Goal: Contribute content: Contribute content

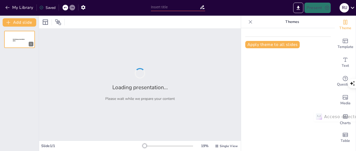
type input "Construyendo Futuros: Cómo los Acuerdos de Aprendizaje Transforman la Formación…"
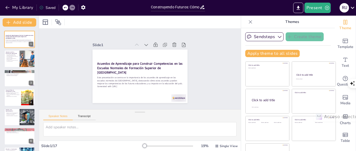
checkbox input "true"
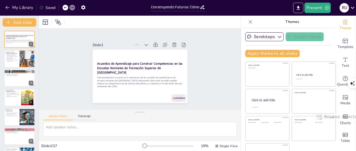
checkbox input "true"
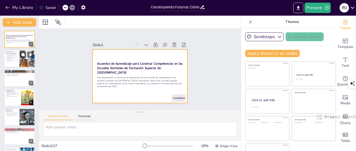
checkbox input "true"
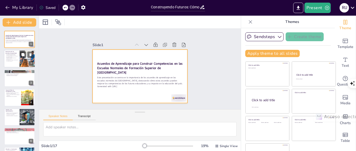
checkbox input "true"
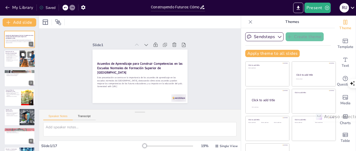
checkbox input "true"
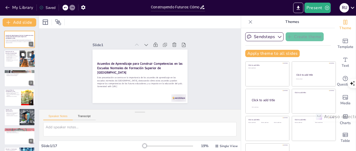
click at [16, 58] on p "Fomentan la colaboración en el proceso educativo." at bounding box center [11, 59] width 12 height 2
type textarea "La claridad en las expectativas es crucial para el éxito educativo. Los acuerdo…"
checkbox input "true"
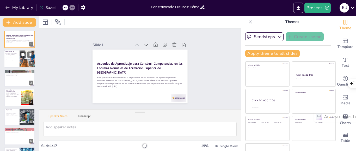
checkbox input "true"
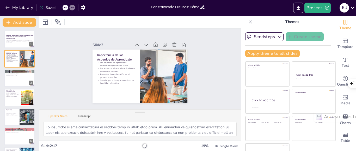
checkbox input "true"
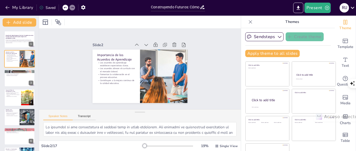
checkbox input "true"
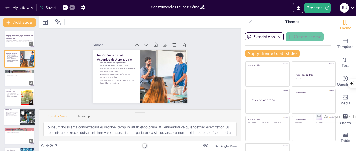
checkbox input "true"
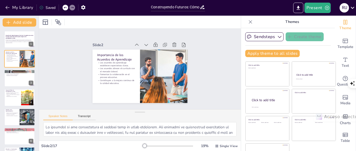
checkbox input "true"
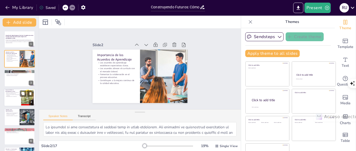
checkbox input "true"
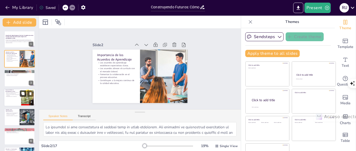
checkbox input "true"
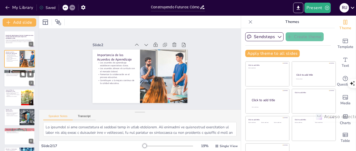
checkbox input "true"
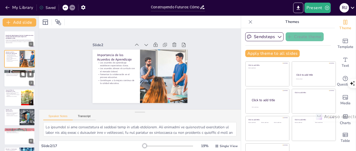
checkbox input "true"
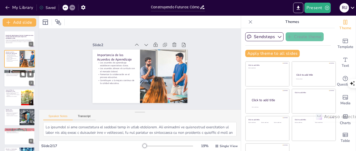
checkbox input "true"
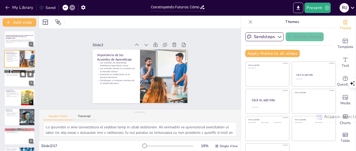
click at [14, 78] on div at bounding box center [19, 78] width 31 height 18
type textarea "Realizar un diagnóstico de las necesidades educativas es el primer paso para im…"
checkbox input "true"
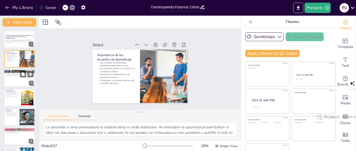
checkbox input "true"
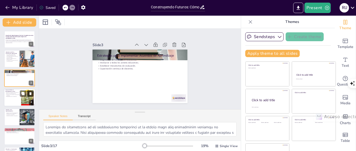
checkbox input "true"
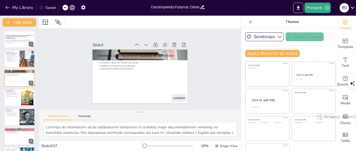
checkbox input "true"
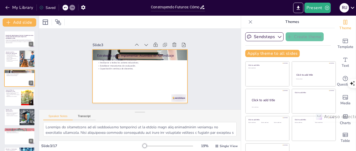
checkbox input "true"
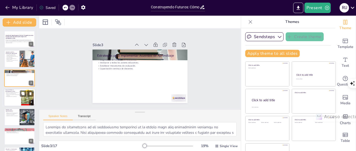
checkbox input "true"
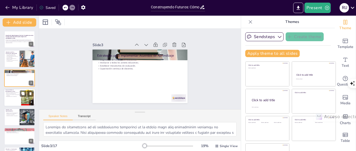
checkbox input "true"
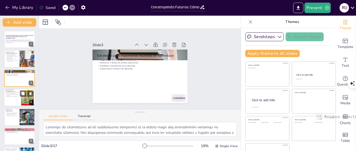
click at [12, 93] on p "Mejora de la calidad educativa." at bounding box center [12, 93] width 14 height 1
type textarea "Los ejemplos de escuelas normales que han implementado acuerdos de aprendizaje …"
checkbox input "true"
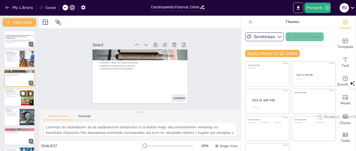
checkbox input "true"
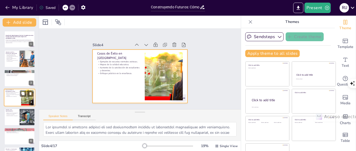
scroll to position [9, 0]
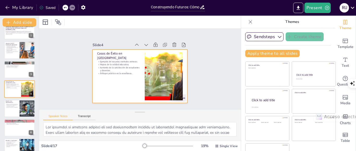
checkbox input "true"
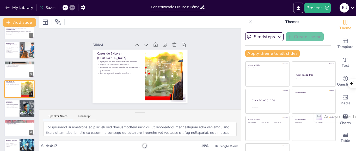
checkbox input "true"
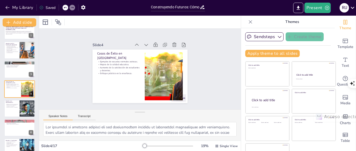
checkbox input "true"
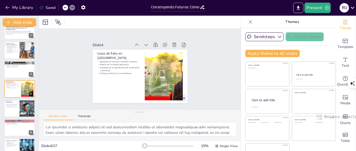
checkbox input "true"
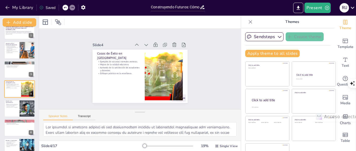
checkbox input "true"
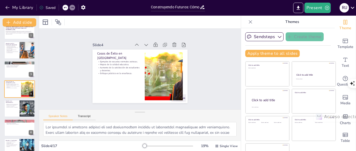
checkbox input "true"
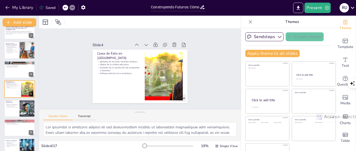
checkbox input "true"
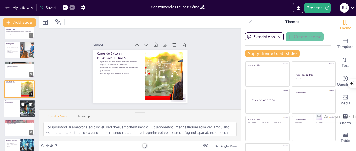
checkbox input "true"
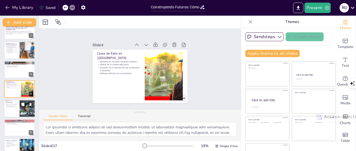
checkbox input "true"
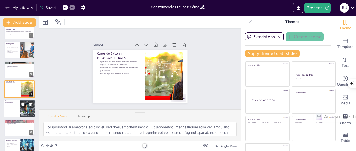
checkbox input "true"
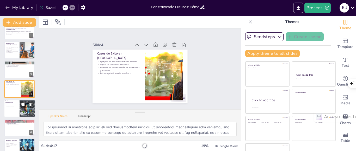
click at [27, 109] on div at bounding box center [27, 108] width 18 height 18
type textarea "La resistencia al cambio es un desafío común en la educación. Algunos educadore…"
checkbox input "true"
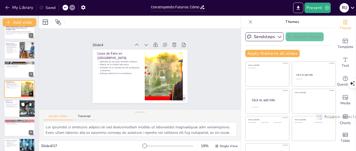
checkbox input "true"
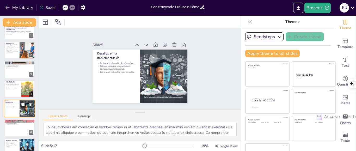
scroll to position [28, 0]
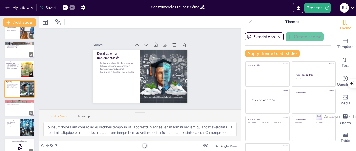
checkbox input "true"
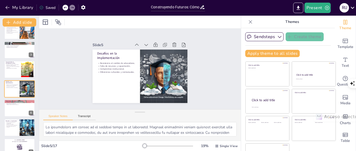
checkbox input "true"
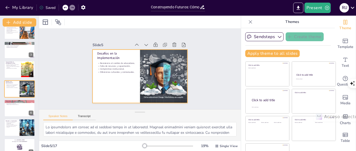
checkbox input "true"
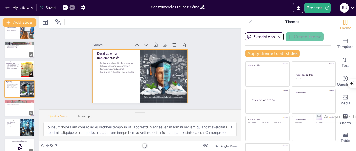
checkbox input "true"
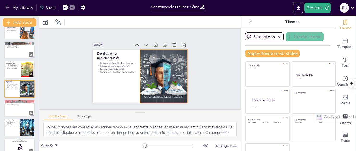
checkbox input "true"
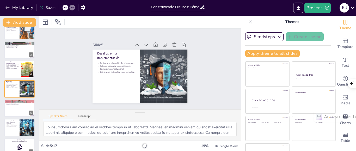
checkbox input "true"
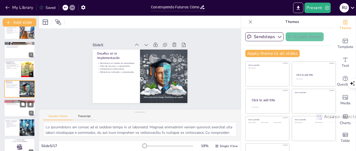
click at [20, 109] on div at bounding box center [19, 108] width 31 height 18
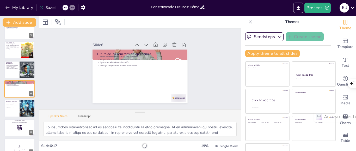
scroll to position [17, 0]
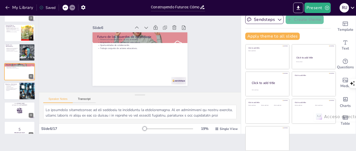
click at [23, 91] on div at bounding box center [27, 91] width 18 height 18
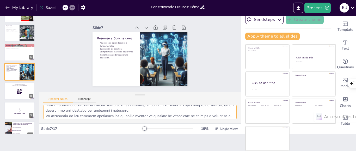
scroll to position [21, 0]
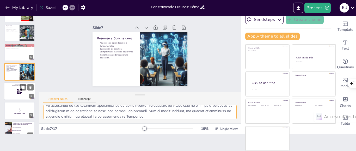
click at [17, 88] on icon at bounding box center [20, 91] width 6 height 6
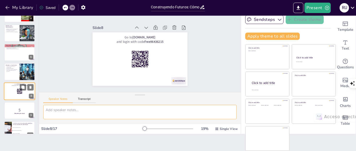
scroll to position [0, 0]
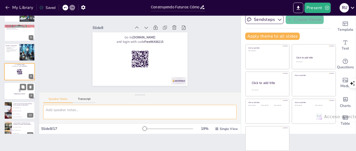
click at [19, 97] on div at bounding box center [19, 91] width 31 height 18
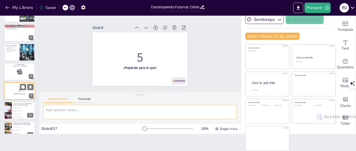
scroll to position [105, 0]
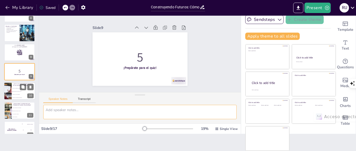
click at [16, 92] on li "Establecimiento de expectativas claras" at bounding box center [23, 91] width 23 height 3
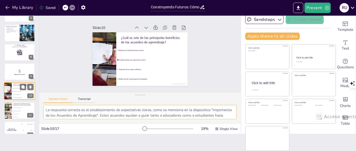
scroll to position [125, 0]
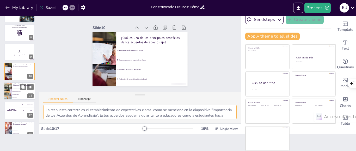
click at [19, 91] on span "Capacitación continua de docentes" at bounding box center [23, 91] width 22 height 1
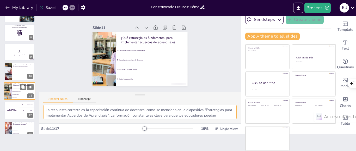
scroll to position [144, 0]
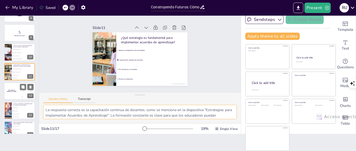
click at [14, 91] on h4 "The winner is Niels 🏆" at bounding box center [12, 91] width 16 height 3
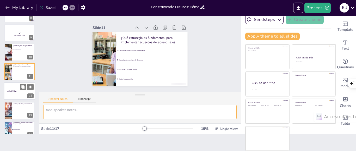
scroll to position [163, 0]
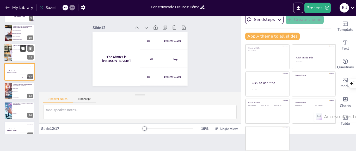
click at [20, 51] on button at bounding box center [23, 48] width 6 height 6
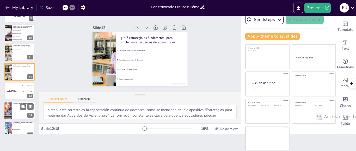
click at [20, 110] on span "Resistencia al cambio" at bounding box center [23, 110] width 22 height 1
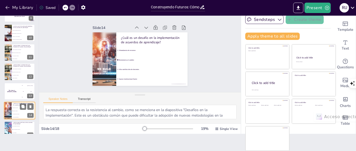
scroll to position [202, 0]
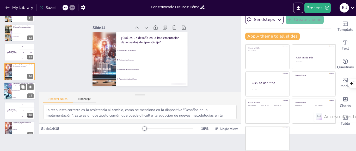
click at [15, 89] on li "Que se transformen la educación" at bounding box center [23, 90] width 23 height 3
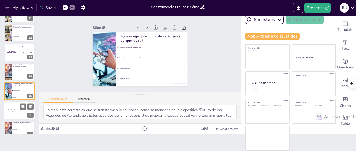
scroll to position [222, 0]
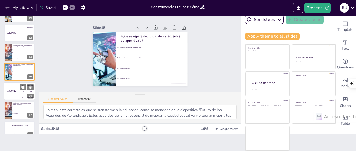
click at [15, 91] on h4 "The winner is Niels 🏆" at bounding box center [12, 91] width 16 height 3
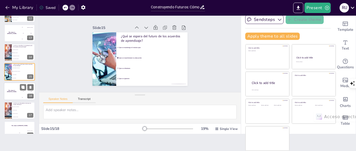
scroll to position [231, 0]
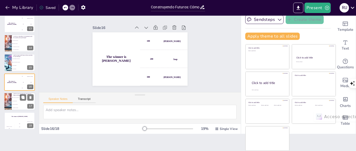
click at [12, 102] on li "El currículo rígido" at bounding box center [23, 100] width 23 height 3
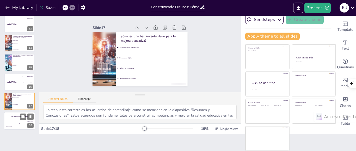
click at [17, 123] on div "Jaap" at bounding box center [19, 123] width 10 height 1
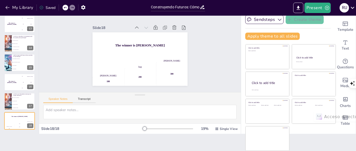
click at [160, 128] on div at bounding box center [168, 129] width 50 height 4
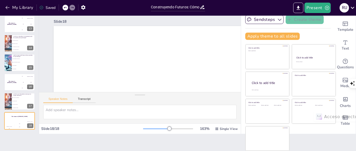
click at [152, 129] on div at bounding box center [168, 129] width 50 height 4
click at [8, 100] on div at bounding box center [8, 101] width 18 height 18
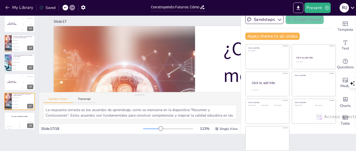
click at [144, 129] on div at bounding box center [168, 129] width 50 height 4
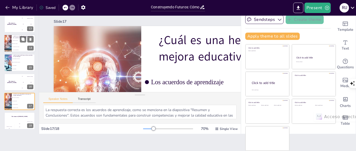
click at [18, 42] on li "Resistencia al cambio" at bounding box center [23, 43] width 23 height 3
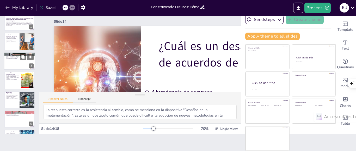
scroll to position [0, 0]
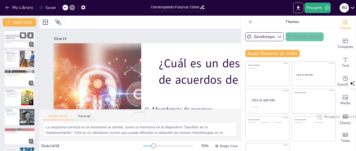
click at [14, 40] on p "Este presentación se centra en la importancia de los acuerdos de aprendizaje en…" at bounding box center [19, 40] width 28 height 3
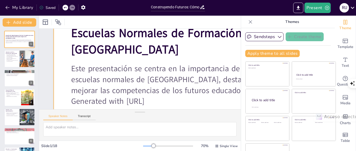
scroll to position [104, 0]
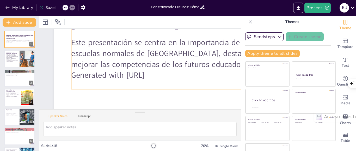
click at [192, 59] on p "Este presentación se centra en la importancia de los acuerdos de aprendizaje en…" at bounding box center [229, 62] width 317 height 65
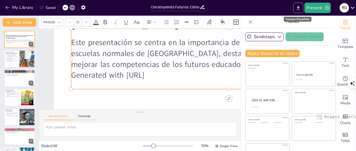
click at [297, 8] on icon "Export to PowerPoint" at bounding box center [297, 7] width 5 height 5
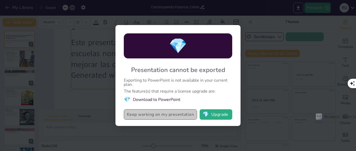
click at [155, 114] on button "Keep working on my presentation" at bounding box center [160, 114] width 73 height 10
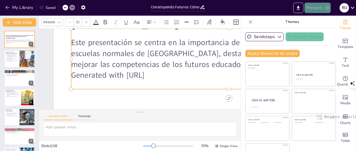
click at [326, 9] on icon "button" at bounding box center [326, 7] width 5 height 5
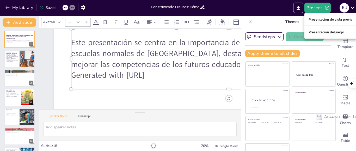
click at [324, 20] on font "Presentación de vista previa" at bounding box center [330, 19] width 44 height 4
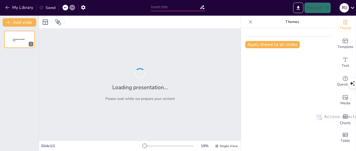
type input "Construyendo Futuros: Cómo los Acuerdos de Aprendizaje Transforman la Formación…"
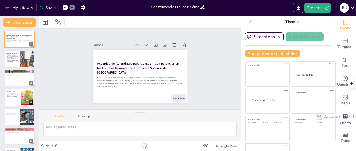
checkbox input "true"
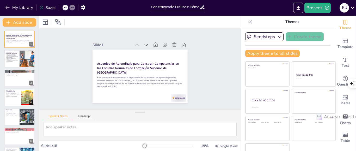
checkbox input "true"
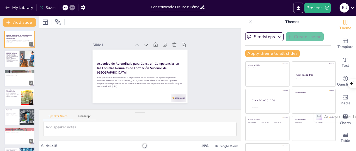
checkbox input "true"
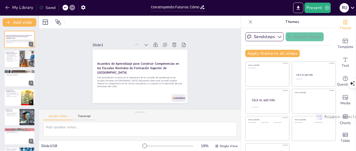
checkbox input "true"
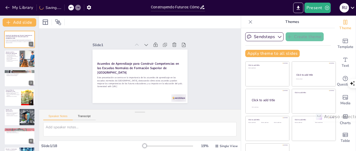
checkbox input "true"
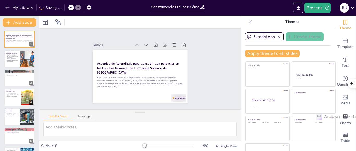
checkbox input "true"
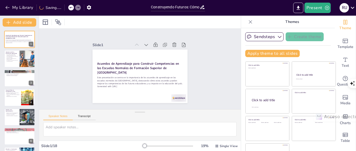
checkbox input "true"
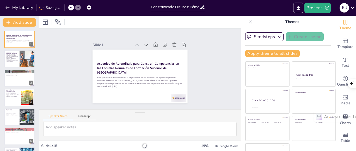
checkbox input "true"
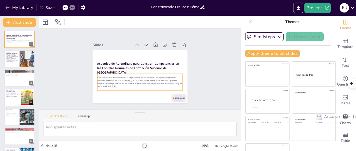
checkbox input "true"
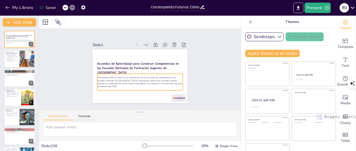
checkbox input "true"
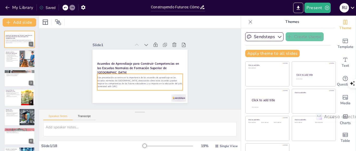
checkbox input "true"
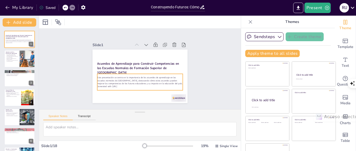
checkbox input "true"
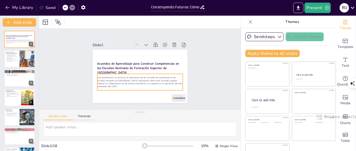
checkbox input "true"
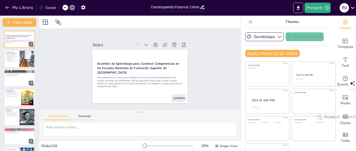
click at [143, 147] on div at bounding box center [168, 146] width 50 height 4
checkbox input "true"
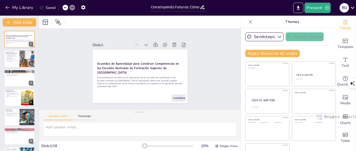
checkbox input "true"
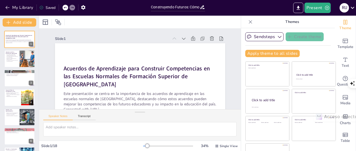
scroll to position [17, 0]
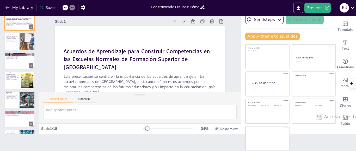
checkbox input "true"
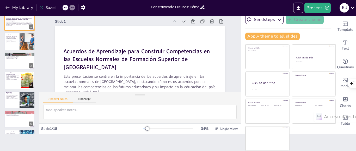
checkbox input "true"
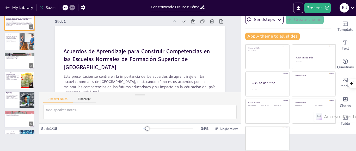
checkbox input "true"
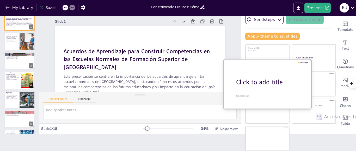
checkbox input "true"
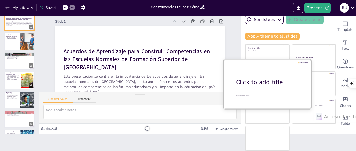
checkbox input "true"
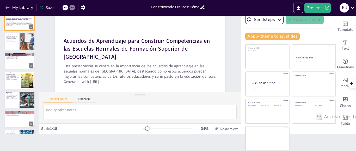
scroll to position [21, 0]
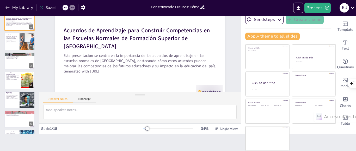
checkbox input "true"
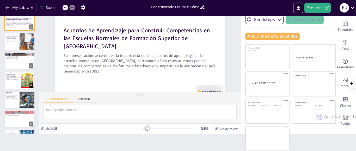
checkbox input "true"
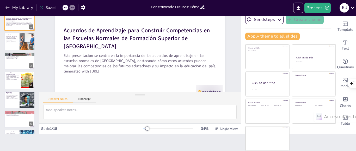
checkbox input "true"
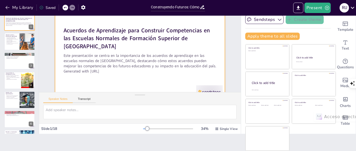
checkbox input "true"
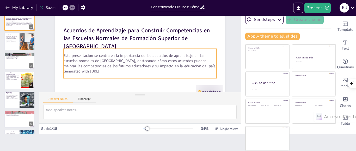
checkbox input "true"
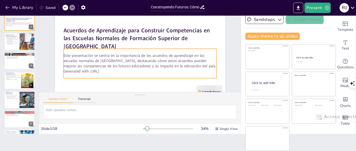
checkbox input "true"
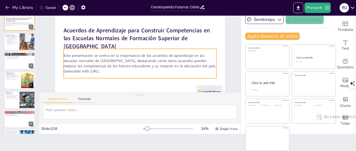
checkbox input "true"
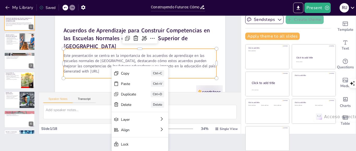
checkbox input "true"
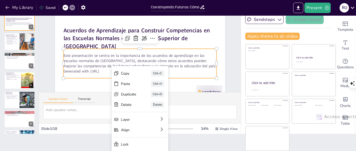
checkbox input "true"
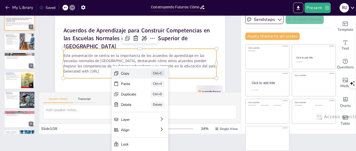
checkbox input "true"
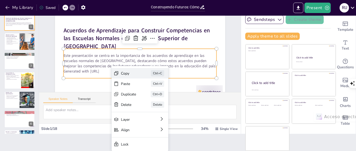
checkbox input "true"
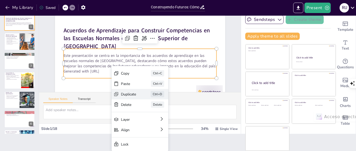
checkbox input "true"
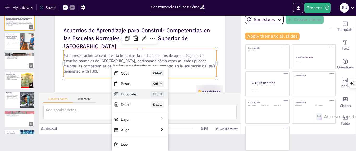
checkbox input "true"
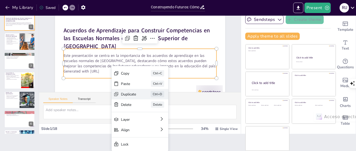
checkbox input "true"
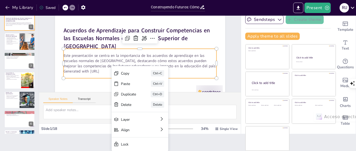
checkbox input "true"
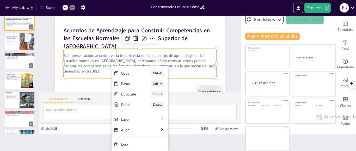
checkbox input "true"
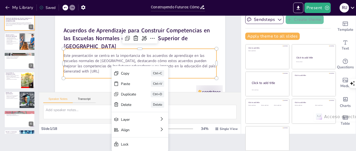
checkbox input "true"
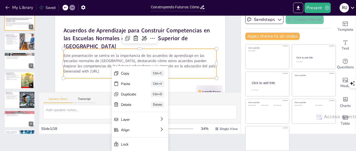
checkbox input "true"
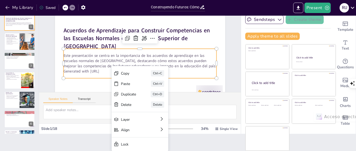
checkbox input "true"
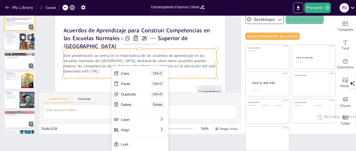
checkbox input "true"
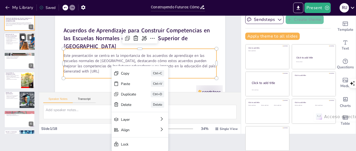
checkbox input "true"
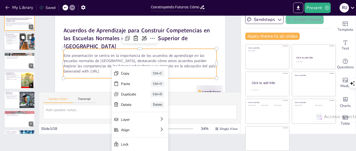
checkbox input "true"
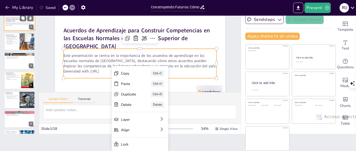
checkbox input "true"
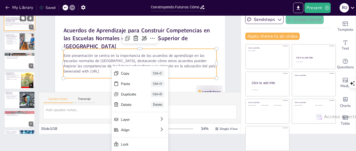
checkbox input "true"
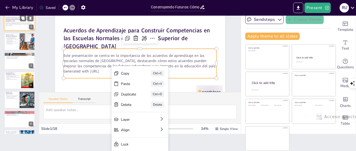
checkbox input "true"
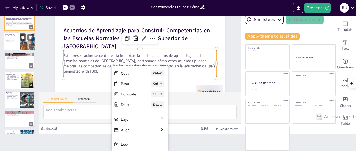
checkbox input "true"
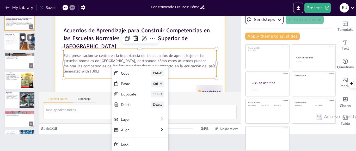
checkbox input "true"
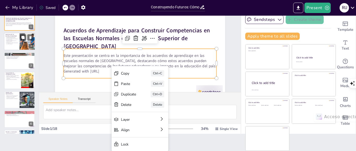
click at [8, 38] on p "Los acuerdos de aprendizaje establecen expectativas claras." at bounding box center [11, 37] width 12 height 2
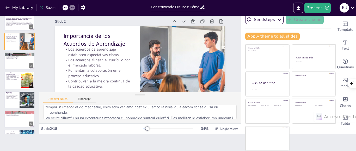
scroll to position [78, 0]
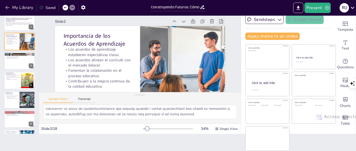
click at [138, 135] on icon at bounding box center [134, 138] width 7 height 7
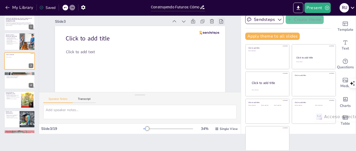
scroll to position [0, 0]
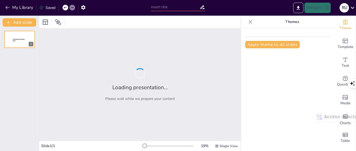
type input "Construyendo Futuros: Cómo los Acuerdos de Aprendizaje Transforman la Formación…"
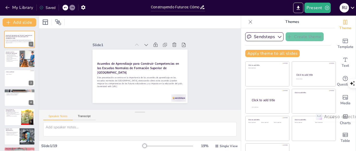
checkbox input "true"
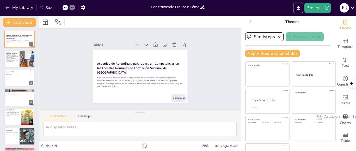
checkbox input "true"
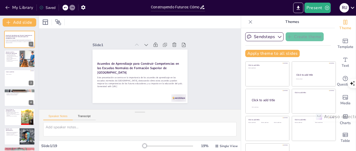
checkbox input "true"
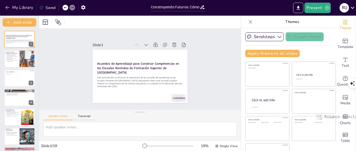
checkbox input "true"
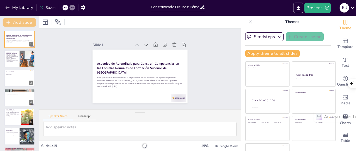
checkbox input "true"
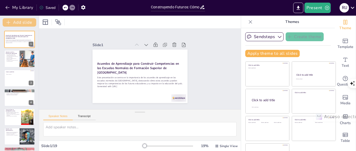
checkbox input "true"
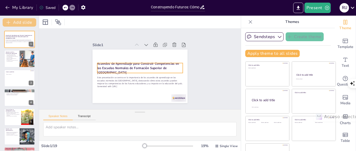
checkbox input "true"
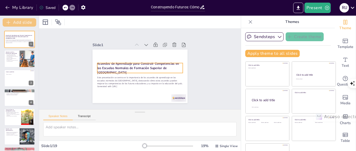
checkbox input "true"
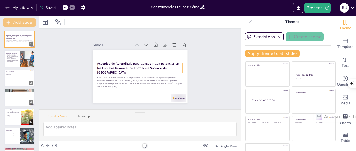
checkbox input "true"
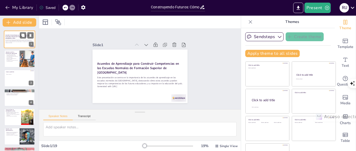
checkbox input "true"
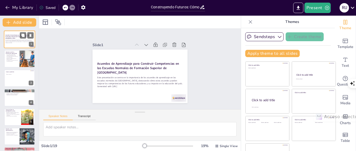
checkbox input "true"
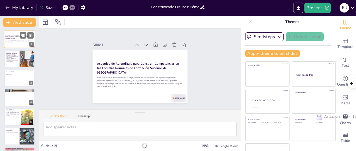
checkbox input "true"
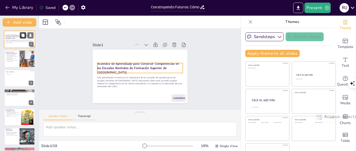
checkbox input "true"
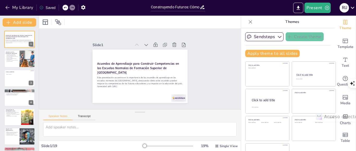
checkbox input "true"
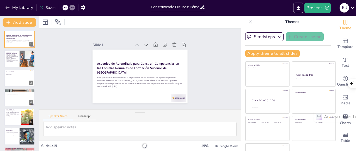
checkbox input "true"
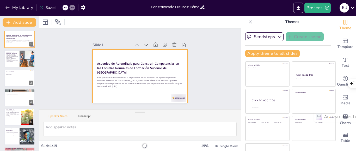
checkbox input "true"
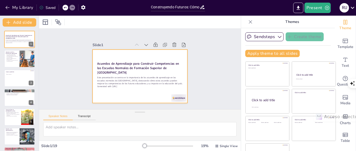
checkbox input "true"
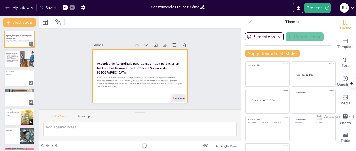
checkbox input "true"
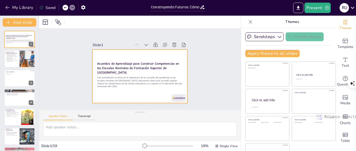
checkbox input "true"
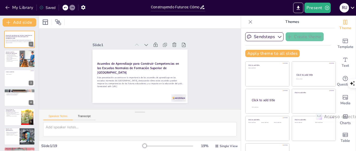
checkbox input "true"
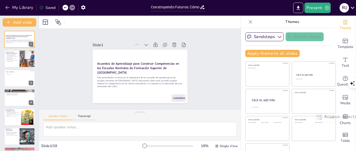
checkbox input "true"
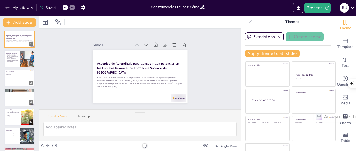
checkbox input "true"
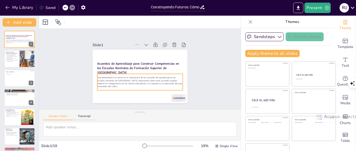
checkbox input "true"
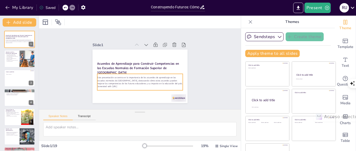
checkbox input "true"
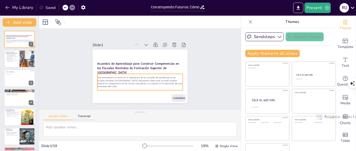
checkbox input "true"
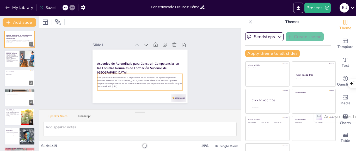
checkbox input "true"
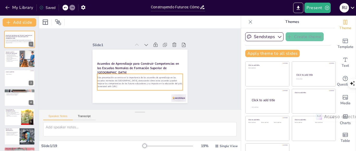
checkbox input "true"
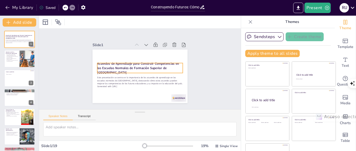
checkbox input "true"
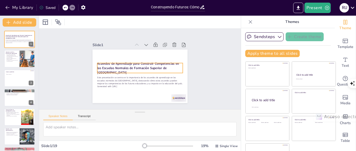
checkbox input "true"
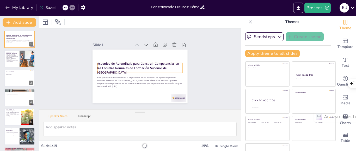
checkbox input "true"
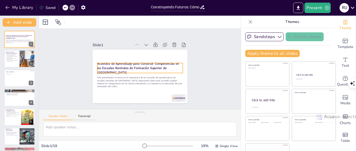
checkbox input "true"
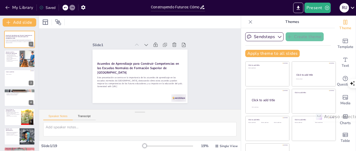
checkbox input "true"
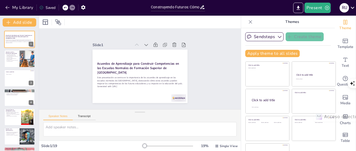
checkbox input "true"
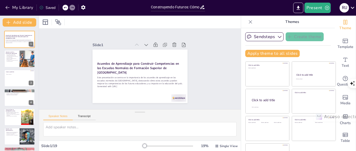
checkbox input "true"
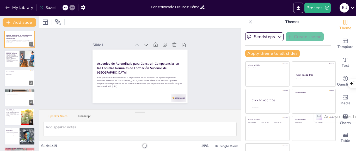
checkbox input "true"
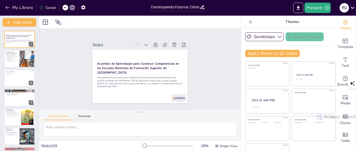
checkbox input "true"
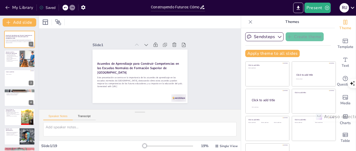
checkbox input "true"
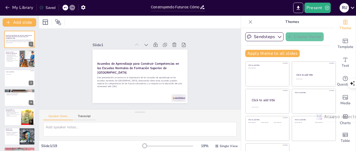
checkbox input "true"
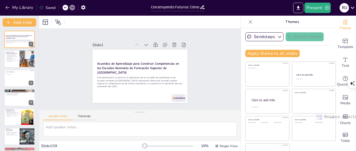
checkbox input "true"
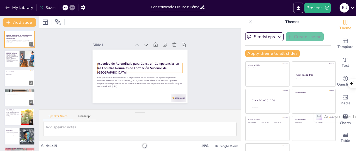
checkbox input "true"
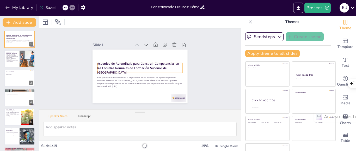
checkbox input "true"
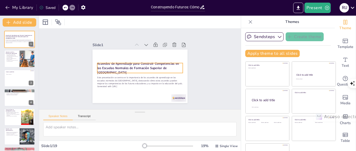
checkbox input "true"
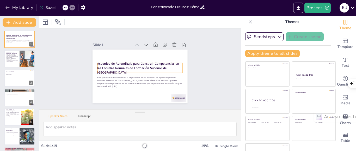
checkbox input "true"
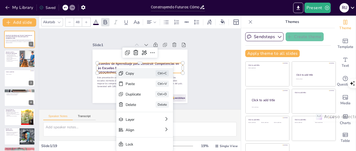
click at [165, 99] on div "Copy" at bounding box center [172, 101] width 15 height 5
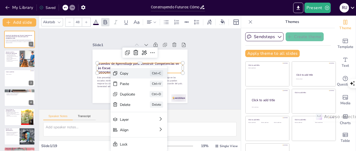
click at [159, 99] on div "Copy" at bounding box center [166, 101] width 15 height 5
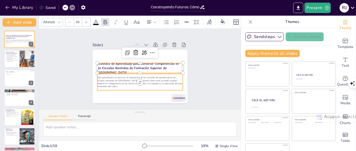
drag, startPoint x: 21, startPoint y: 42, endPoint x: 55, endPoint y: 78, distance: 49.3
click at [21, 42] on p "Este presentación se centra en la importancia de los acuerdos de aprendizaje en…" at bounding box center [20, 40] width 28 height 3
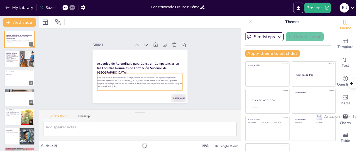
click at [117, 78] on p "Este presentación se centra en la importancia de los acuerdos de aprendizaje en…" at bounding box center [139, 81] width 86 height 18
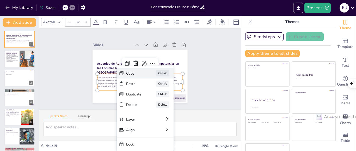
click at [161, 102] on div "Copy" at bounding box center [169, 105] width 16 height 7
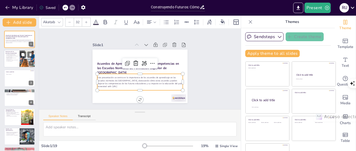
click at [15, 58] on p "Fomentan la colaboración en el proceso educativo." at bounding box center [11, 59] width 12 height 2
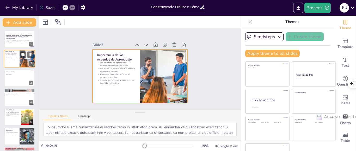
click at [17, 62] on div at bounding box center [19, 59] width 31 height 18
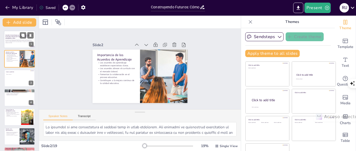
click at [21, 44] on div at bounding box center [19, 39] width 31 height 18
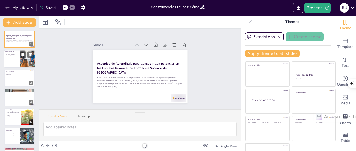
click at [11, 58] on p "Fomentan la colaboración en el proceso educativo." at bounding box center [11, 59] width 12 height 2
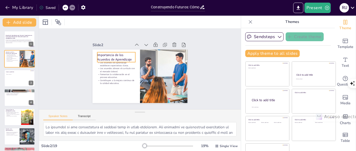
click at [120, 53] on p "Importancia de los Acuerdos de Aprendizaje" at bounding box center [117, 54] width 39 height 13
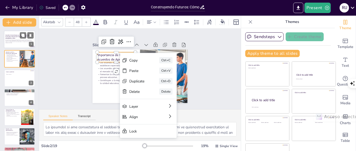
drag, startPoint x: 134, startPoint y: 59, endPoint x: 18, endPoint y: 37, distance: 117.9
click at [18, 37] on strong "Acuerdos de Aprendizaje para Construir Competencias en las Escuelas Normales de…" at bounding box center [18, 36] width 27 height 4
